Goal: Transaction & Acquisition: Purchase product/service

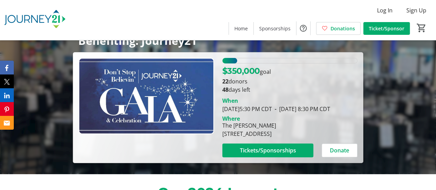
scroll to position [39, 0]
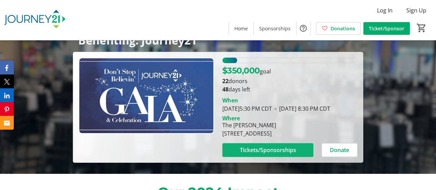
click at [247, 154] on span "Tickets/Sponsorships" at bounding box center [267, 150] width 56 height 8
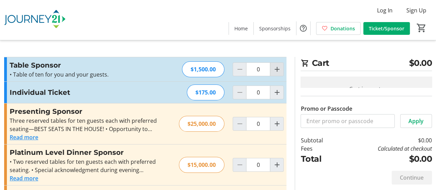
click at [280, 70] on mat-icon "Increment by one" at bounding box center [276, 69] width 8 height 8
click at [238, 70] on mat-icon "Decrement by one" at bounding box center [239, 69] width 8 height 8
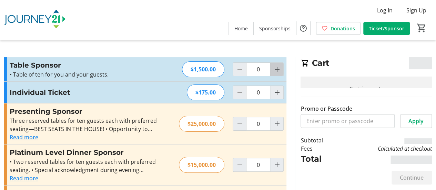
click at [276, 68] on mat-icon "Increment by one" at bounding box center [276, 69] width 8 height 8
type input "1"
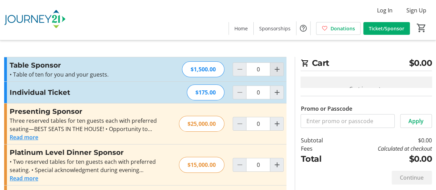
click at [278, 66] on mat-icon "Increment by one" at bounding box center [276, 69] width 8 height 8
type input "1"
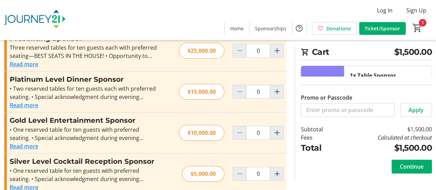
scroll to position [73, 0]
click at [413, 168] on span "Continue" at bounding box center [411, 166] width 24 height 8
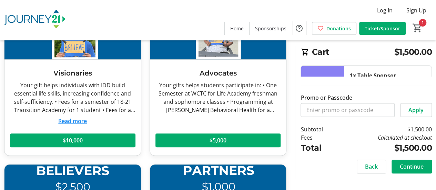
scroll to position [96, 0]
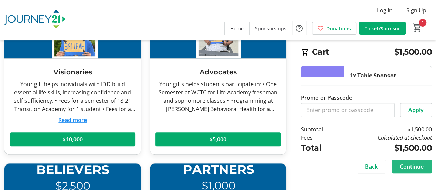
click at [415, 164] on span "Continue" at bounding box center [411, 166] width 24 height 8
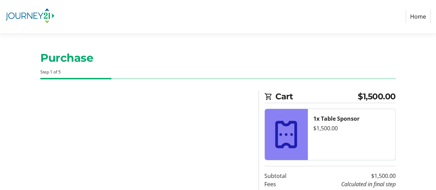
select select "US"
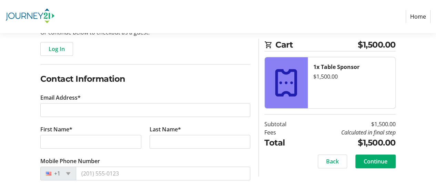
scroll to position [89, 0]
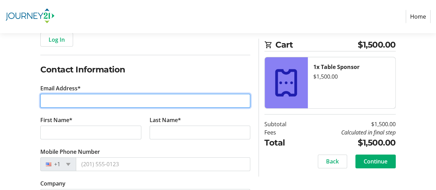
click at [191, 100] on input "Email Address*" at bounding box center [145, 101] width 210 height 14
type input "[EMAIL_ADDRESS][DOMAIN_NAME]"
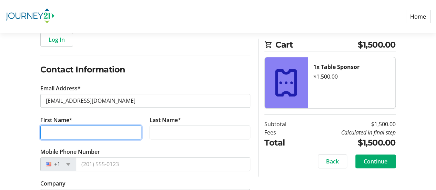
type input "[PERSON_NAME]"
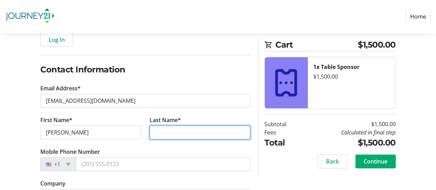
type input "Federspill"
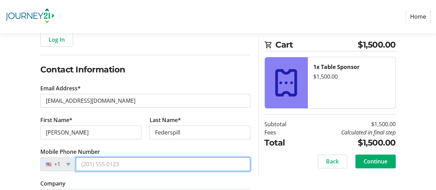
type input "[PHONE_NUMBER]"
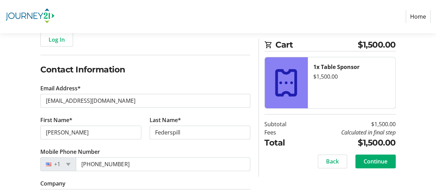
type input "W294 N6331 WALLSCHLAGER WAY"
type input "Hartland"
select select "WI"
type input "53029-9417"
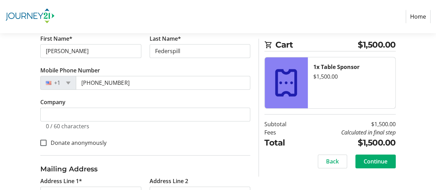
scroll to position [171, 0]
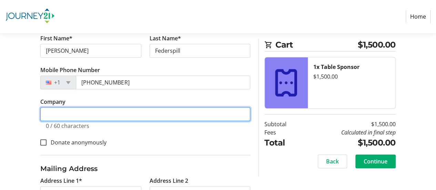
click at [88, 116] on input "Company" at bounding box center [145, 114] width 210 height 14
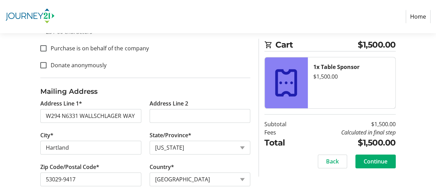
scroll to position [275, 0]
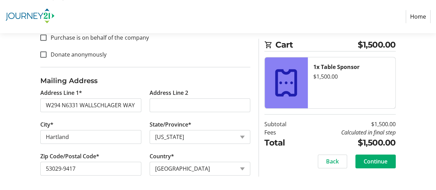
type input "[PERSON_NAME] Builders"
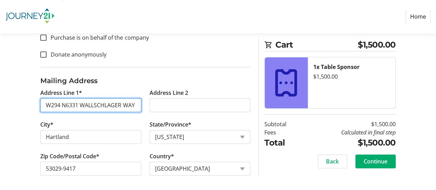
click at [138, 104] on input "W294 N6331 WALLSCHLAGER WAY" at bounding box center [90, 105] width 101 height 14
type input "[STREET_ADDRESS]"
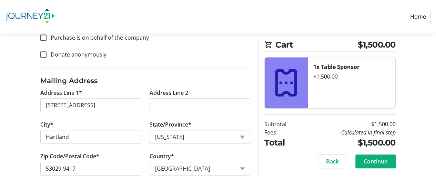
click at [376, 161] on span "Continue" at bounding box center [375, 161] width 24 height 8
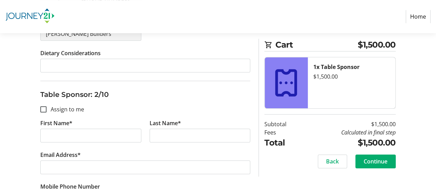
scroll to position [277, 0]
click at [60, 136] on input "First Name*" at bounding box center [90, 135] width 101 height 14
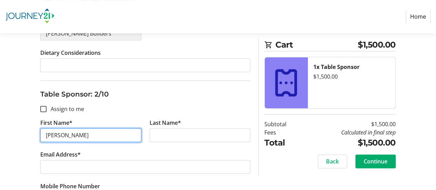
type input "[PERSON_NAME]"
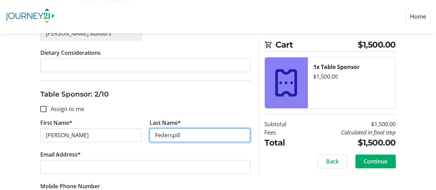
type input "Federspill"
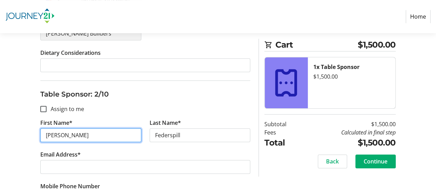
click at [100, 135] on input "[PERSON_NAME]" at bounding box center [90, 135] width 101 height 14
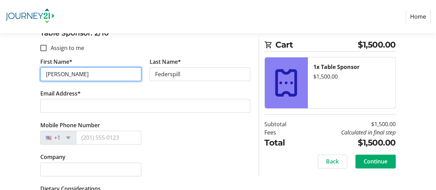
scroll to position [338, 0]
type input "[PERSON_NAME]"
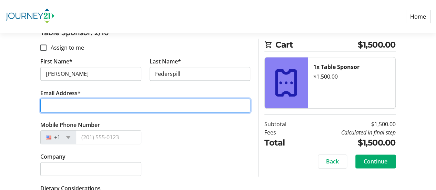
click at [74, 104] on input "Email Address*" at bounding box center [145, 105] width 210 height 14
type input "[EMAIL_ADDRESS][DOMAIN_NAME]"
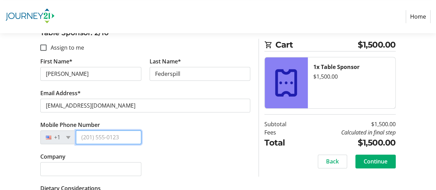
click at [103, 137] on input "Mobile Phone Number" at bounding box center [108, 137] width 65 height 14
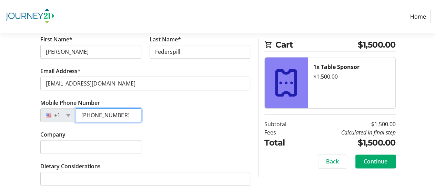
type input "[PHONE_NUMBER]"
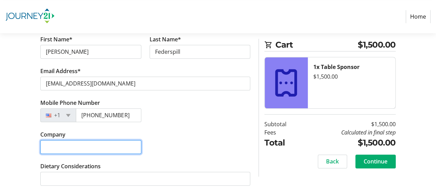
click at [132, 146] on input "Company" at bounding box center [90, 147] width 101 height 14
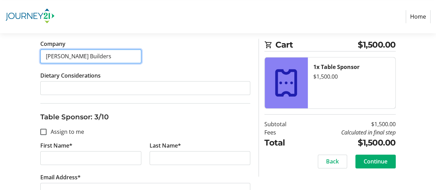
scroll to position [452, 0]
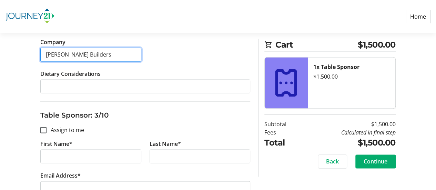
type input "[PERSON_NAME] Builders"
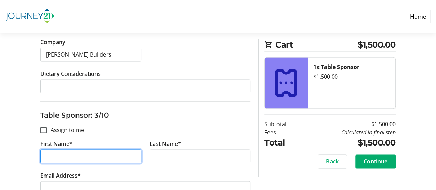
click at [50, 154] on input "First Name*" at bounding box center [90, 156] width 101 height 14
type input "Mara"
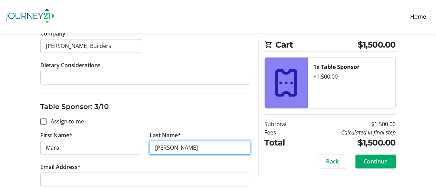
scroll to position [462, 0]
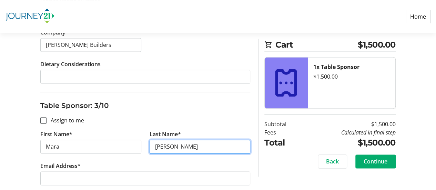
type input "[PERSON_NAME]"
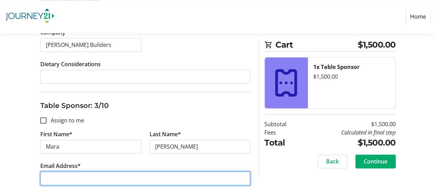
click at [56, 174] on input "Email Address*" at bounding box center [145, 178] width 210 height 14
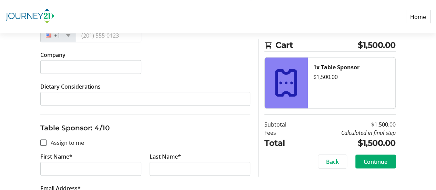
scroll to position [644, 0]
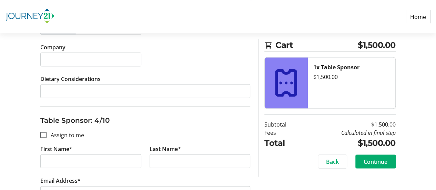
type input "[EMAIL_ADDRESS][DOMAIN_NAME]"
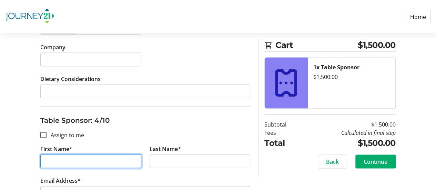
click at [129, 158] on input "First Name*" at bounding box center [90, 161] width 101 height 14
type input "[PERSON_NAME]"
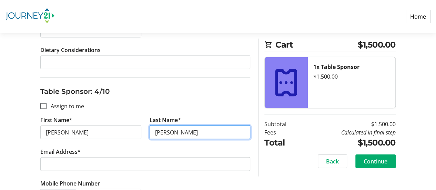
scroll to position [673, 0]
type input "[PERSON_NAME]"
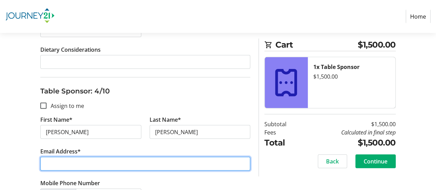
click at [129, 158] on input "Email Address*" at bounding box center [145, 164] width 210 height 14
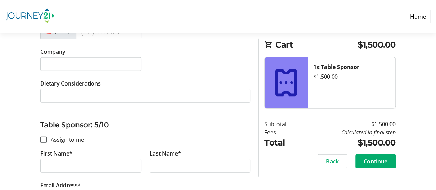
scroll to position [845, 0]
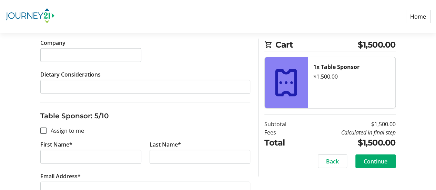
type input "[EMAIL_ADDRESS][DOMAIN_NAME]"
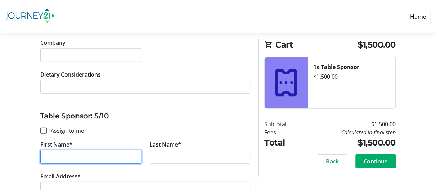
click at [127, 155] on input "First Name*" at bounding box center [90, 157] width 101 height 14
type input "[PERSON_NAME]"
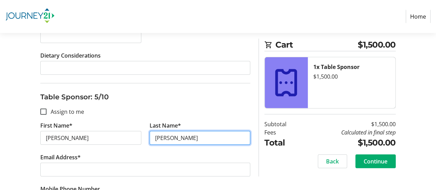
scroll to position [864, 0]
type input "[PERSON_NAME]"
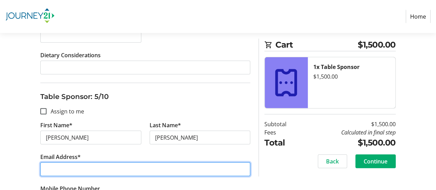
click at [127, 162] on input "Email Address*" at bounding box center [145, 169] width 210 height 14
type input "[EMAIL_ADDRESS][DOMAIN_NAME]"
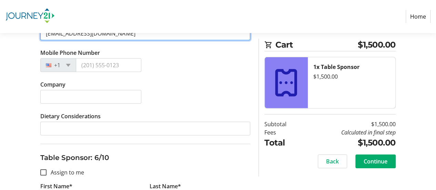
scroll to position [0, 0]
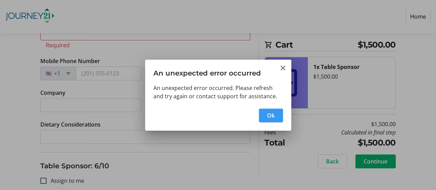
click at [267, 115] on span "Ok" at bounding box center [271, 115] width 8 height 8
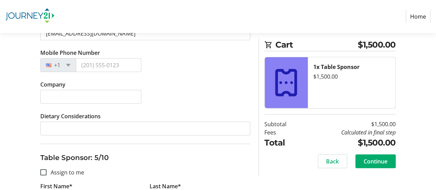
scroll to position [795, 0]
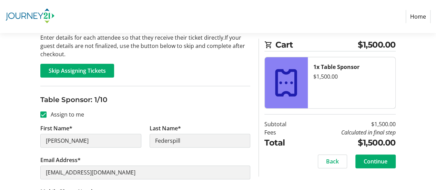
scroll to position [74, 0]
click at [104, 71] on span "Skip Assigning Tickets" at bounding box center [77, 71] width 57 height 8
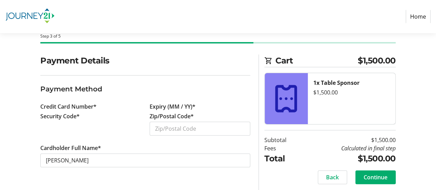
scroll to position [38, 0]
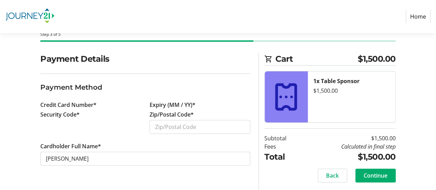
click at [68, 102] on label "Credit Card Number*" at bounding box center [68, 105] width 56 height 8
click at [161, 124] on input "Zip/Postal Code*" at bounding box center [199, 127] width 101 height 14
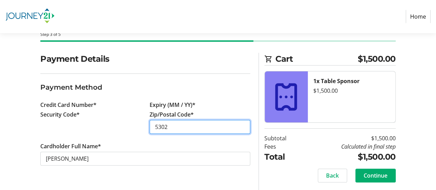
type input "53029"
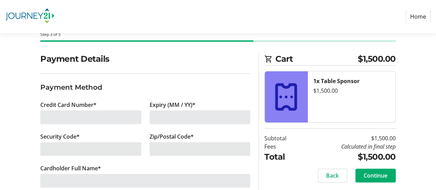
click at [127, 119] on div at bounding box center [90, 117] width 101 height 14
click at [58, 114] on div at bounding box center [90, 117] width 101 height 14
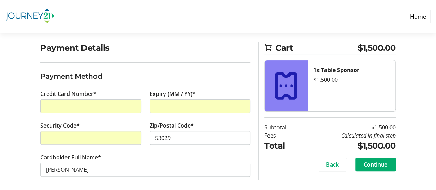
scroll to position [51, 0]
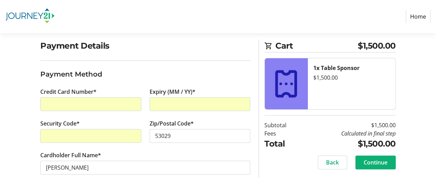
click at [384, 158] on span "Continue" at bounding box center [375, 162] width 24 height 8
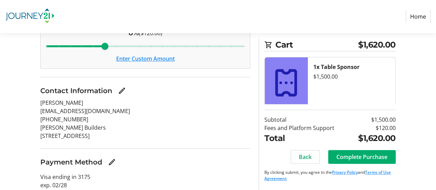
scroll to position [120, 0]
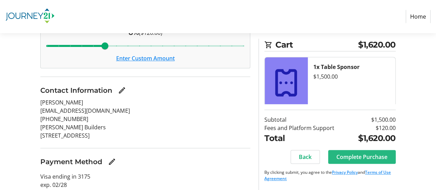
click at [367, 160] on span "Complete Purchase" at bounding box center [361, 157] width 51 height 8
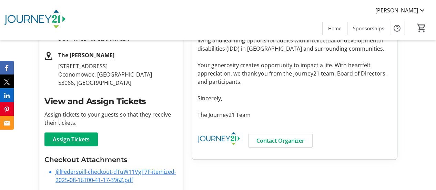
scroll to position [167, 0]
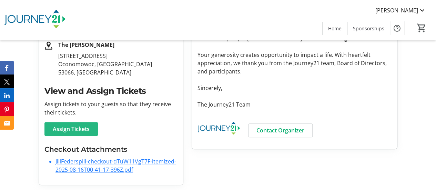
click at [83, 128] on span "Assign Tickets" at bounding box center [71, 129] width 37 height 8
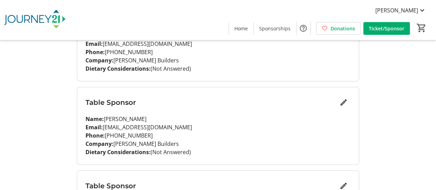
scroll to position [130, 0]
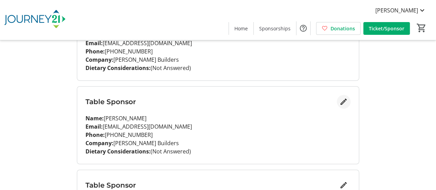
click at [341, 99] on mat-icon "Edit" at bounding box center [343, 101] width 8 height 8
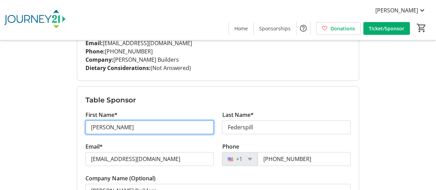
click at [171, 126] on input "[PERSON_NAME]" at bounding box center [149, 127] width 128 height 14
type input "J"
type input "[PERSON_NAME]"
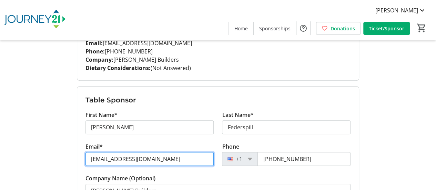
click at [173, 161] on input "[EMAIL_ADDRESS][DOMAIN_NAME]" at bounding box center [149, 159] width 128 height 14
type input "j"
type input "[EMAIL_ADDRESS][DOMAIN_NAME]"
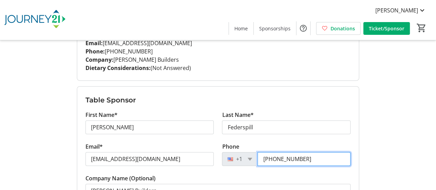
click at [287, 157] on input "[PHONE_NUMBER]" at bounding box center [303, 159] width 93 height 14
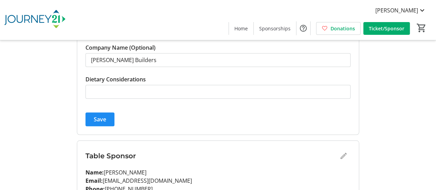
scroll to position [266, 0]
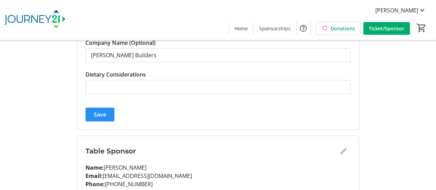
type input "[PHONE_NUMBER]"
click at [103, 112] on span "Save" at bounding box center [100, 114] width 12 height 8
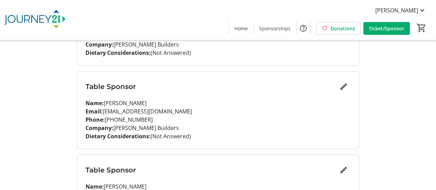
scroll to position [231, 0]
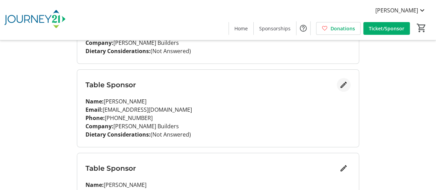
click at [346, 82] on mat-icon "Edit" at bounding box center [343, 85] width 8 height 8
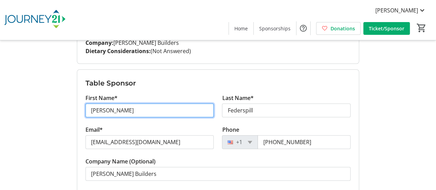
click at [193, 111] on input "[PERSON_NAME]" at bounding box center [149, 110] width 128 height 14
type input "J"
type input "Mara"
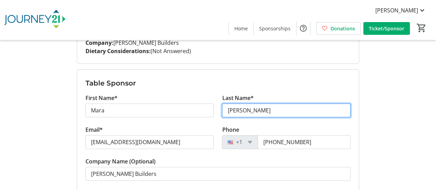
type input "[PERSON_NAME]"
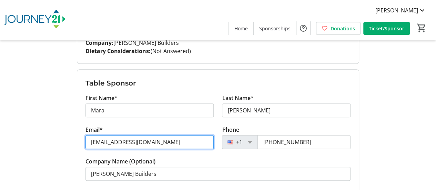
type input "[EMAIL_ADDRESS][DOMAIN_NAME]"
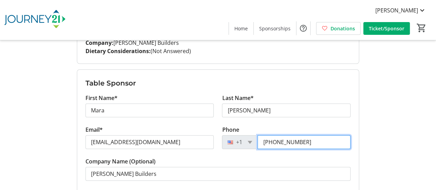
click at [332, 140] on input "[PHONE_NUMBER]" at bounding box center [303, 142] width 93 height 14
type input "4"
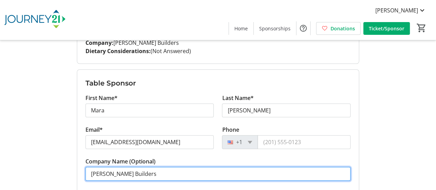
click at [272, 171] on input "[PERSON_NAME] Builders" at bounding box center [217, 174] width 265 height 14
type input "A"
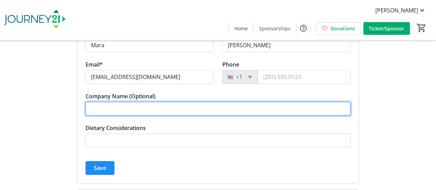
scroll to position [298, 0]
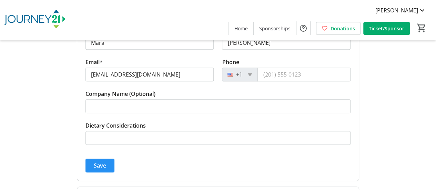
click at [106, 165] on span "submit" at bounding box center [99, 165] width 29 height 17
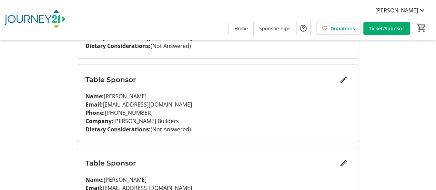
scroll to position [302, 0]
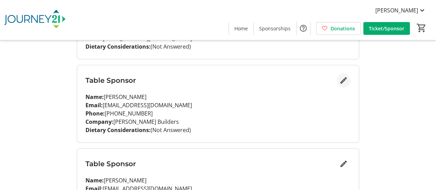
click at [344, 79] on mat-icon "Edit" at bounding box center [343, 80] width 8 height 8
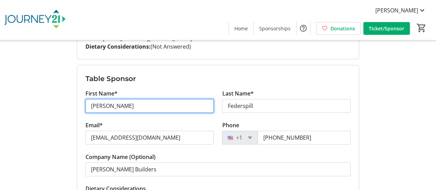
click at [188, 109] on input "[PERSON_NAME]" at bounding box center [149, 106] width 128 height 14
type input "J"
type input "[PERSON_NAME]"
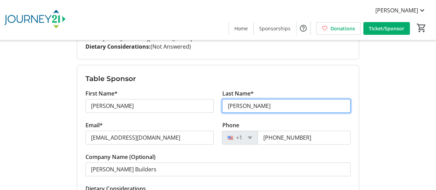
type input "[PERSON_NAME]"
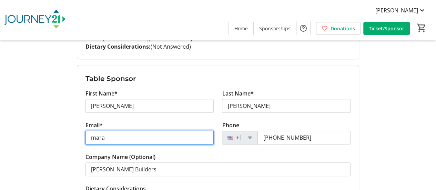
type input "[EMAIL_ADDRESS][DOMAIN_NAME]"
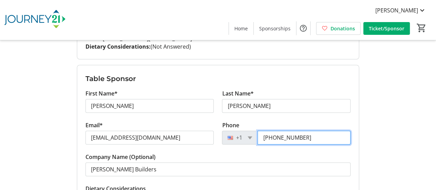
click at [304, 135] on input "[PHONE_NUMBER]" at bounding box center [303, 137] width 93 height 14
type input "4"
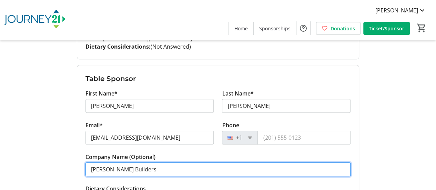
click at [276, 167] on input "[PERSON_NAME] Builders" at bounding box center [217, 169] width 265 height 14
type input "A"
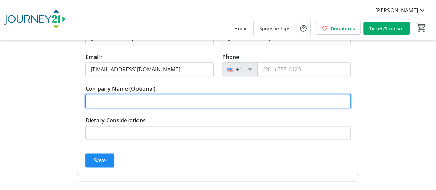
scroll to position [384, 0]
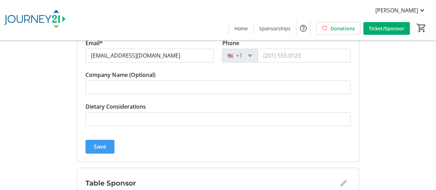
click at [96, 140] on span "submit" at bounding box center [99, 146] width 29 height 17
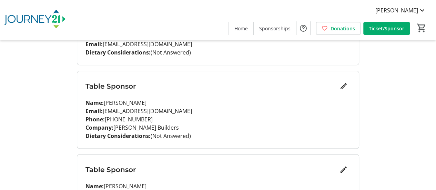
scroll to position [363, 0]
click at [346, 86] on mat-icon "Edit" at bounding box center [343, 86] width 8 height 8
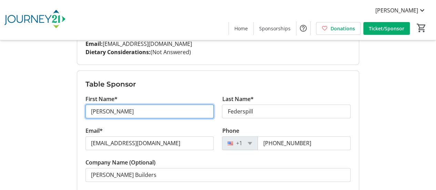
click at [149, 106] on input "[PERSON_NAME]" at bounding box center [149, 111] width 128 height 14
type input "J"
type input "[PERSON_NAME]"
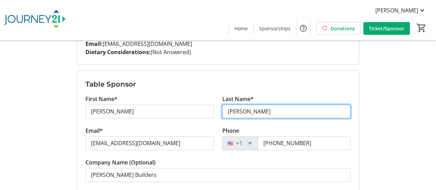
type input "[PERSON_NAME]"
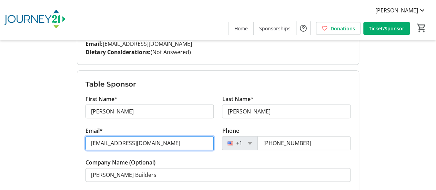
type input "[EMAIL_ADDRESS][DOMAIN_NAME]"
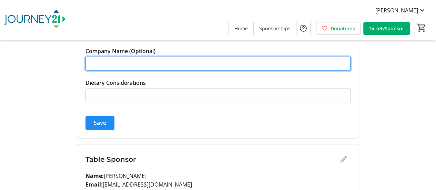
scroll to position [475, 0]
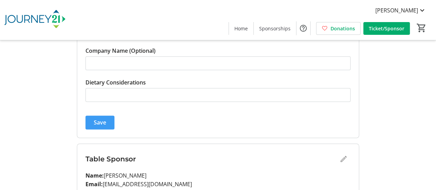
click at [102, 120] on span "Save" at bounding box center [100, 122] width 12 height 8
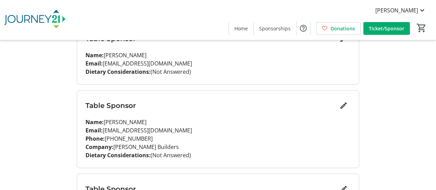
scroll to position [421, 0]
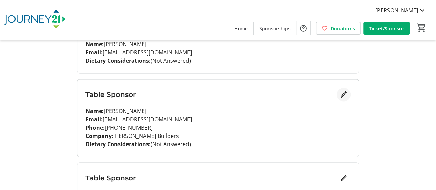
click at [343, 97] on span "Edit" at bounding box center [343, 94] width 14 height 14
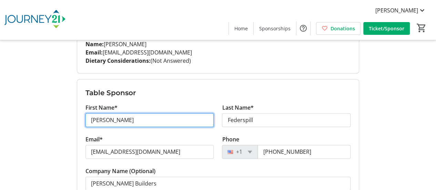
click at [138, 115] on input "[PERSON_NAME]" at bounding box center [149, 120] width 128 height 14
type input "Joe"
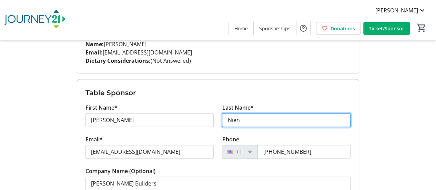
type input "[PERSON_NAME]"
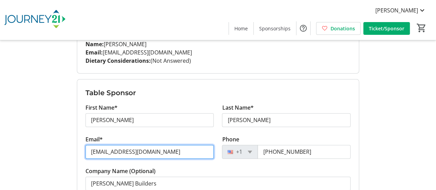
click at [196, 154] on input "[EMAIL_ADDRESS][DOMAIN_NAME]" at bounding box center [149, 152] width 128 height 14
type input "j"
type input "[EMAIL_ADDRESS][DOMAIN_NAME]"
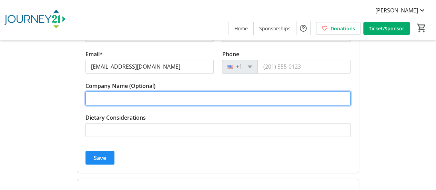
scroll to position [514, 0]
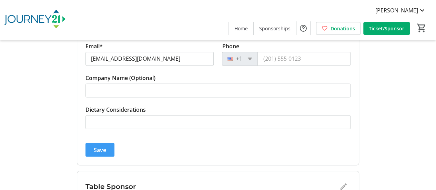
click at [104, 148] on span "Save" at bounding box center [100, 149] width 12 height 8
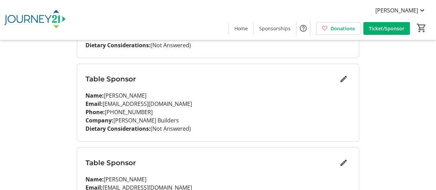
scroll to position [484, 0]
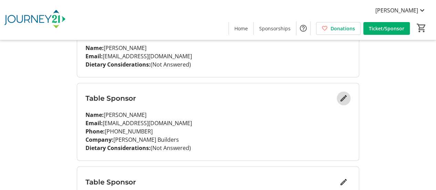
click at [341, 97] on mat-icon "Edit" at bounding box center [343, 98] width 8 height 8
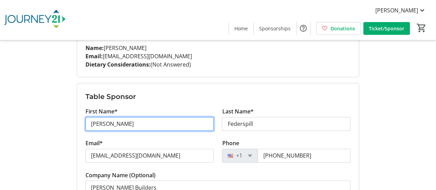
click at [134, 126] on input "[PERSON_NAME]" at bounding box center [149, 124] width 128 height 14
type input "J"
type input "Patty"
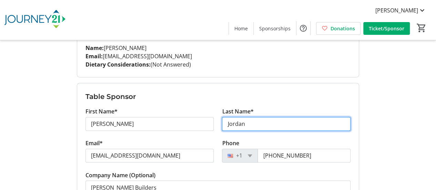
type input "Jordan"
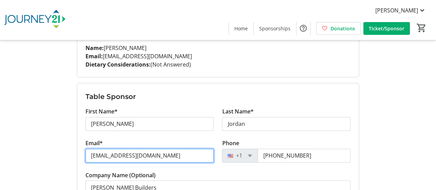
type input "pattyjordan04@gmail.com"
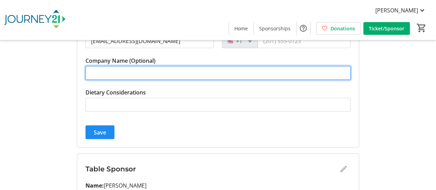
scroll to position [600, 0]
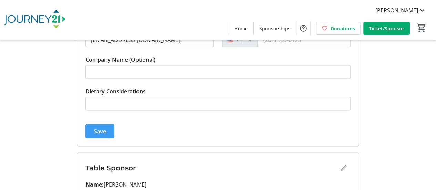
click at [105, 128] on span "Save" at bounding box center [100, 131] width 12 height 8
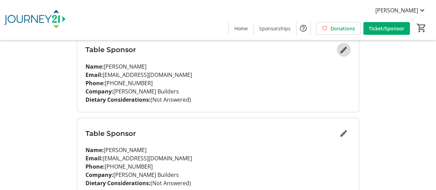
click at [342, 49] on mat-icon "Edit" at bounding box center [343, 49] width 8 height 8
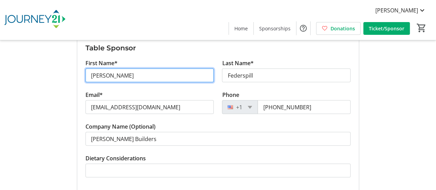
click at [170, 75] on input "[PERSON_NAME]" at bounding box center [149, 75] width 128 height 14
type input "J"
type input "K"
type input "Don"
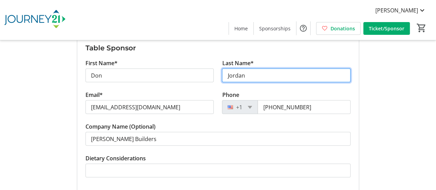
type input "Jordan"
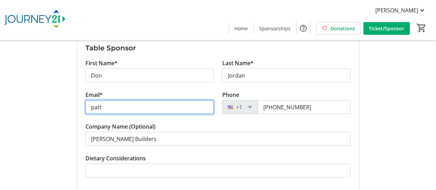
type input "pattyjordan04@gmail.com"
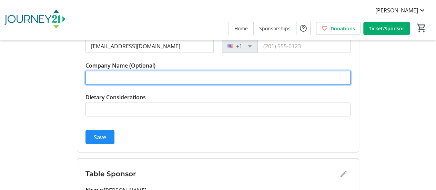
scroll to position [666, 0]
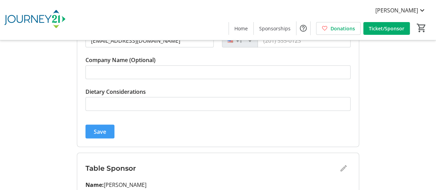
click at [101, 127] on span "Save" at bounding box center [100, 131] width 12 height 8
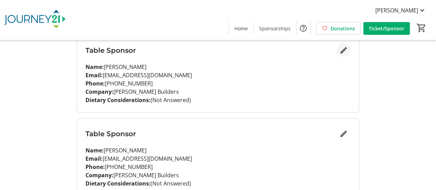
click at [344, 51] on mat-icon "Edit" at bounding box center [343, 50] width 8 height 8
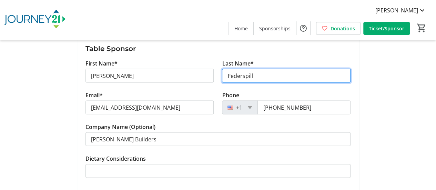
click at [260, 72] on input "Federspill" at bounding box center [286, 76] width 128 height 14
type input "F"
type input "Mattson"
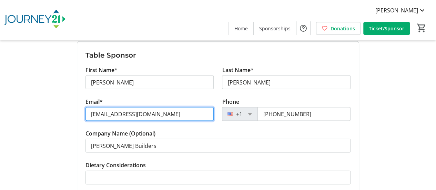
scroll to position [659, 0]
click at [205, 112] on input "[EMAIL_ADDRESS][DOMAIN_NAME]" at bounding box center [149, 114] width 128 height 14
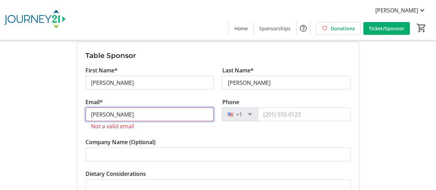
type input "[EMAIL_ADDRESS][DOMAIN_NAME]"
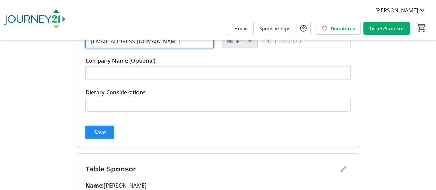
scroll to position [743, 0]
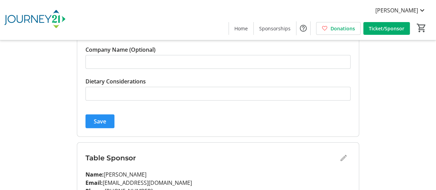
click at [101, 118] on span "Save" at bounding box center [100, 121] width 12 height 8
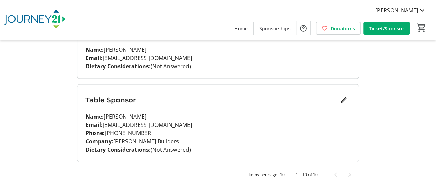
scroll to position [681, 0]
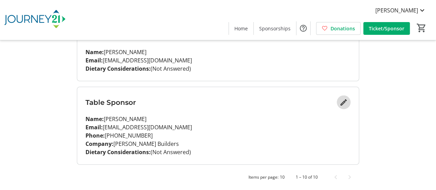
click at [344, 101] on mat-icon "Edit" at bounding box center [343, 102] width 8 height 8
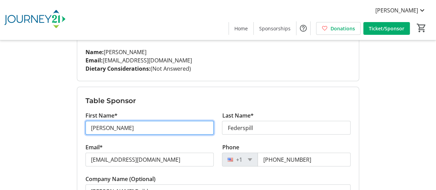
click at [189, 127] on input "[PERSON_NAME]" at bounding box center [149, 128] width 128 height 14
type input "J"
type input "Kevin"
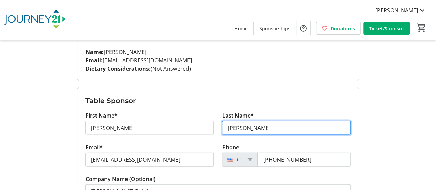
type input "Mattson"
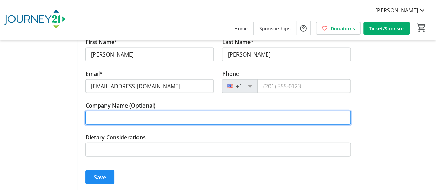
scroll to position [762, 0]
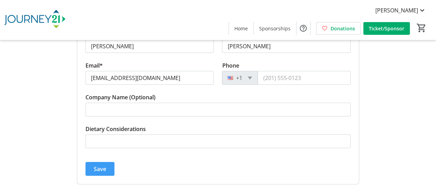
click at [101, 167] on span "Save" at bounding box center [100, 169] width 12 height 8
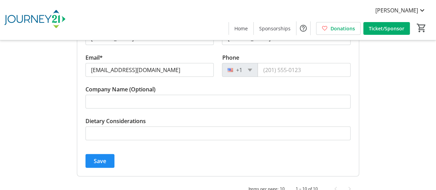
scroll to position [771, 0]
click at [98, 156] on span "Save" at bounding box center [100, 160] width 12 height 8
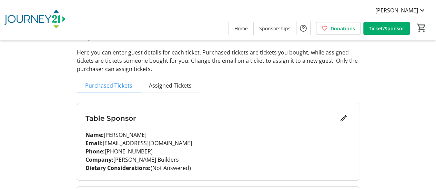
scroll to position [0, 0]
